Goal: Find specific page/section: Find specific page/section

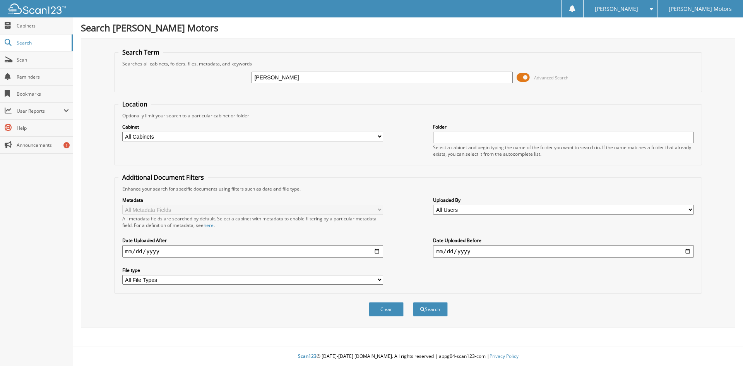
type input "[PERSON_NAME]"
click at [413, 302] on button "Search" at bounding box center [430, 309] width 35 height 14
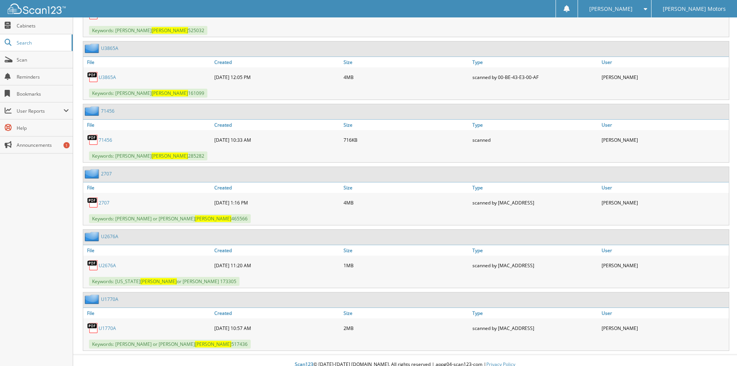
scroll to position [2778, 0]
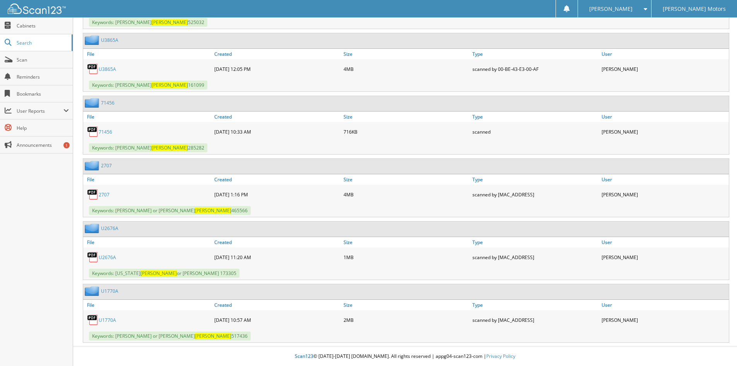
click at [106, 69] on link "U3865A" at bounding box center [107, 69] width 17 height 7
click at [103, 257] on link "U2676A" at bounding box center [107, 257] width 17 height 7
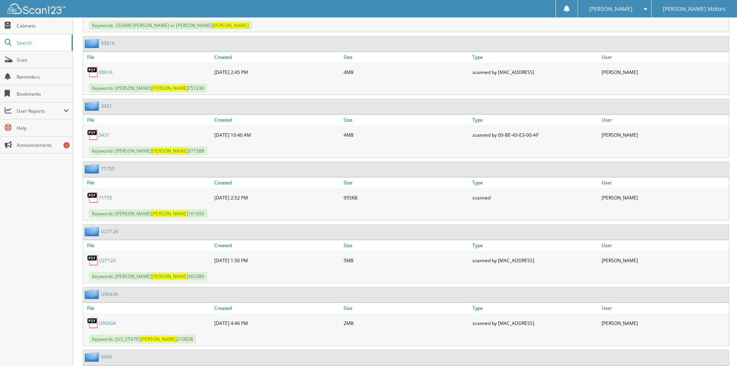
scroll to position [2314, 0]
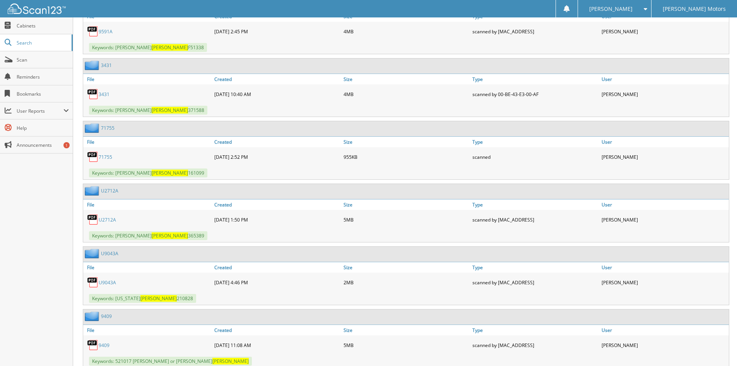
click at [102, 95] on link "3431" at bounding box center [104, 94] width 11 height 7
